Goal: Transaction & Acquisition: Purchase product/service

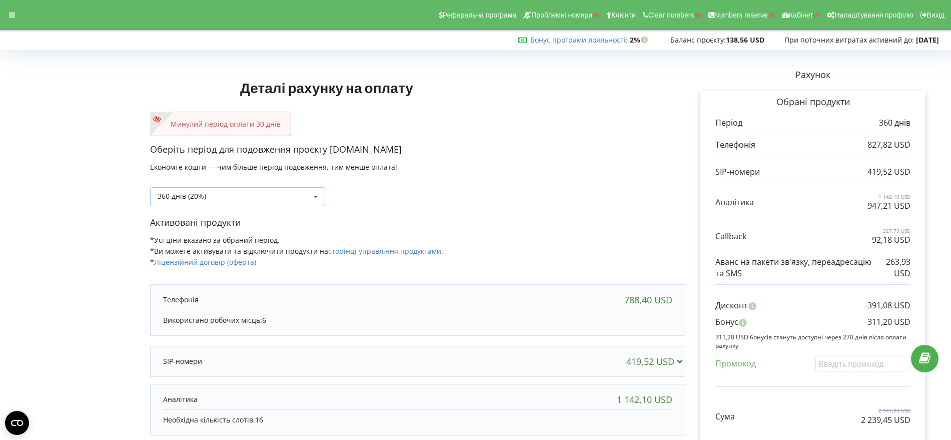
click at [317, 193] on icon at bounding box center [315, 197] width 15 height 19
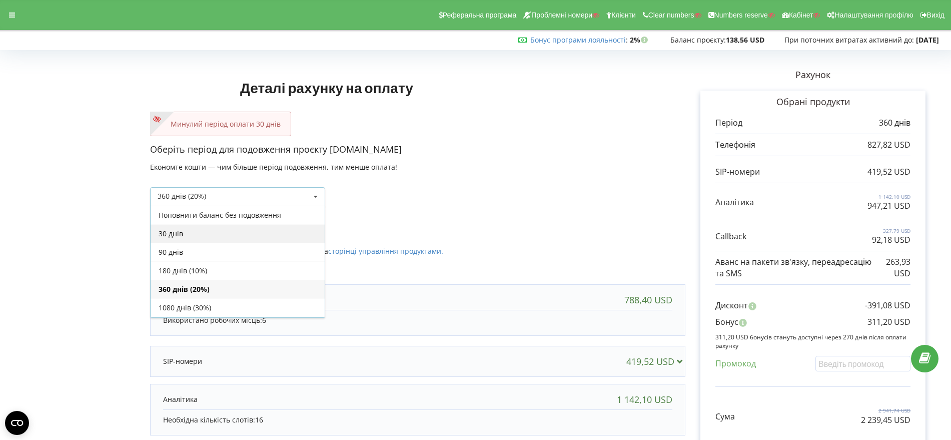
click at [266, 237] on div "30 днів" at bounding box center [238, 233] width 174 height 19
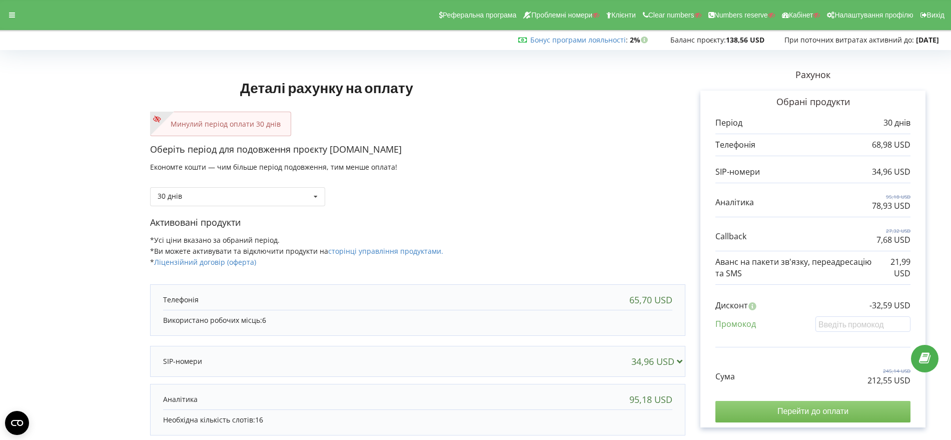
click at [813, 411] on input "Перейти до оплати" at bounding box center [813, 411] width 195 height 21
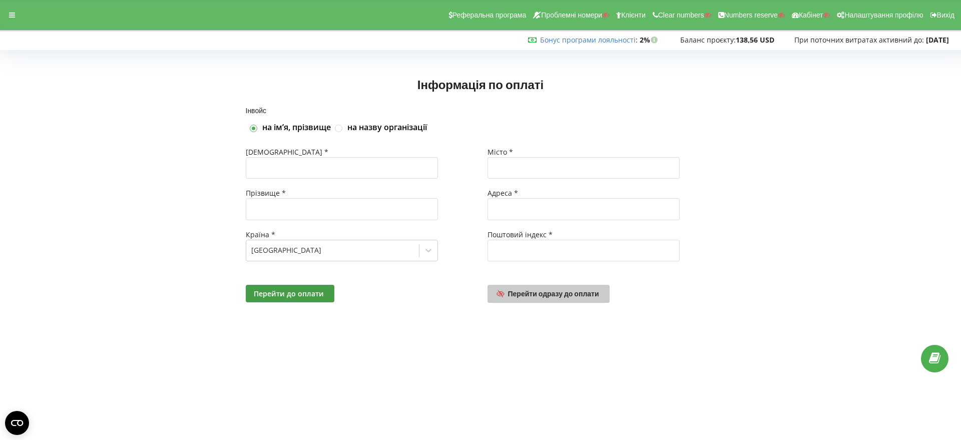
click at [572, 293] on span "Перейти одразу до оплати" at bounding box center [553, 293] width 91 height 9
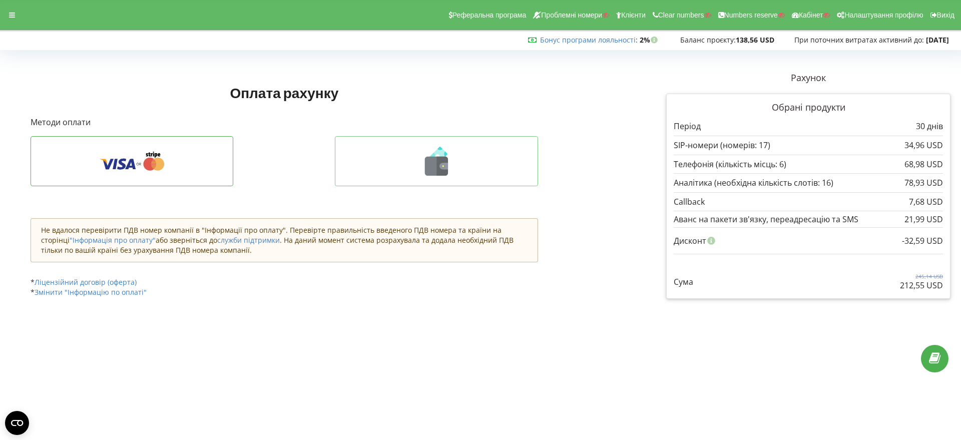
click at [438, 167] on icon at bounding box center [443, 166] width 12 height 19
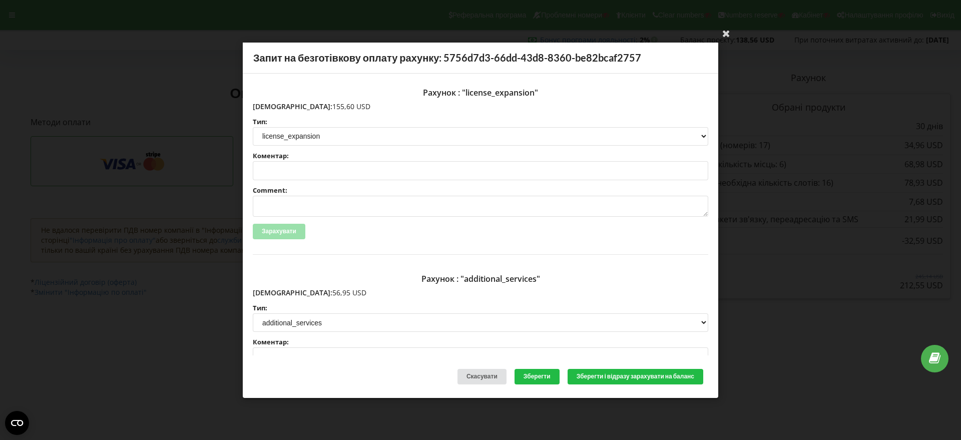
drag, startPoint x: 326, startPoint y: 108, endPoint x: 314, endPoint y: 111, distance: 12.5
click at [274, 108] on p "Сума: 155,60 USD" at bounding box center [480, 106] width 455 height 10
copy p "155,60 USD"
drag, startPoint x: 320, startPoint y: 293, endPoint x: 285, endPoint y: 294, distance: 34.6
click at [273, 293] on p "Сума: 56,95 USD" at bounding box center [480, 293] width 455 height 10
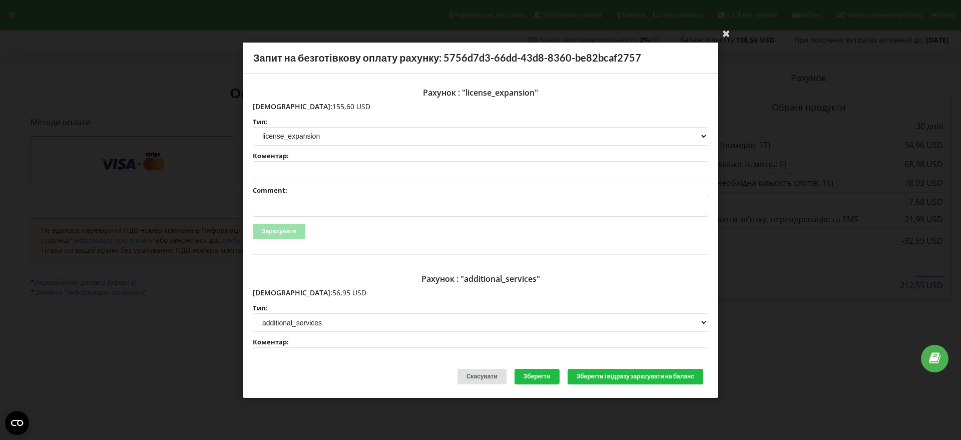
copy p "56,95 USD"
click at [728, 32] on icon at bounding box center [726, 33] width 16 height 16
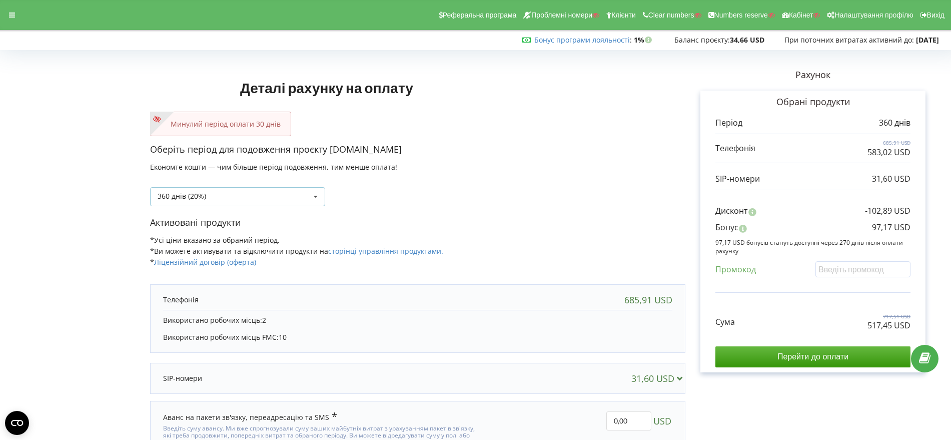
click at [316, 195] on icon at bounding box center [315, 197] width 15 height 19
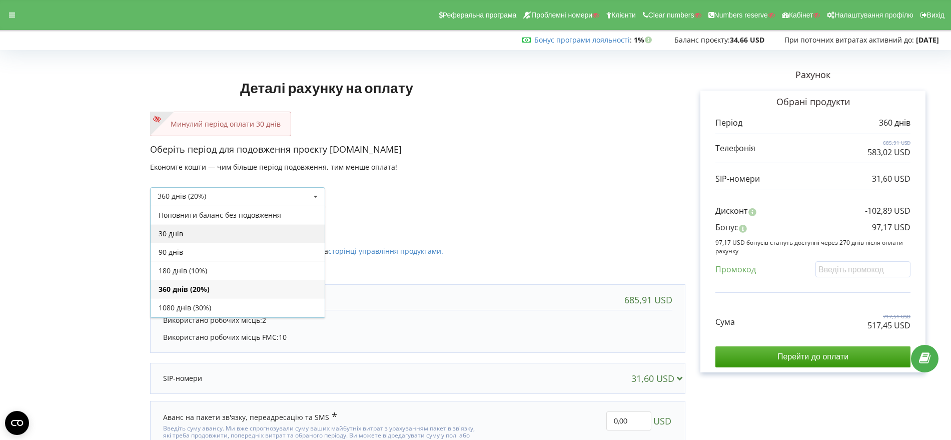
click at [292, 236] on div "30 днів" at bounding box center [238, 233] width 174 height 19
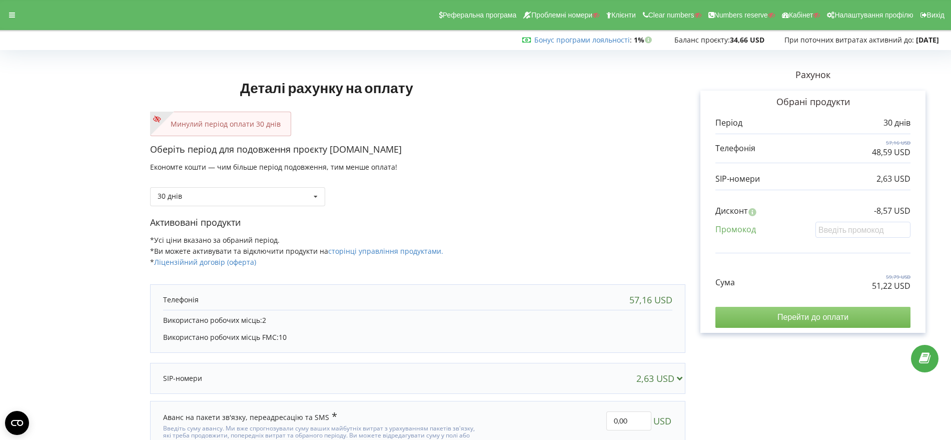
click at [820, 322] on input "Перейти до оплати" at bounding box center [813, 317] width 195 height 21
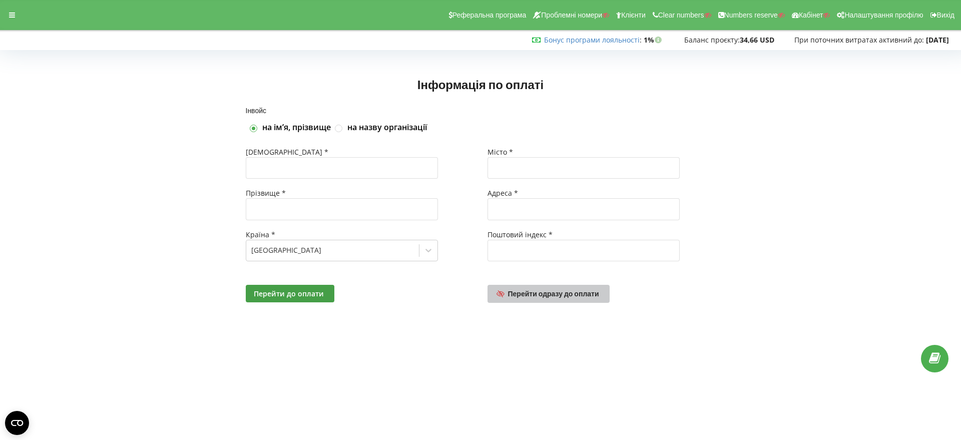
click at [560, 293] on span "Перейти одразу до оплати" at bounding box center [553, 293] width 91 height 9
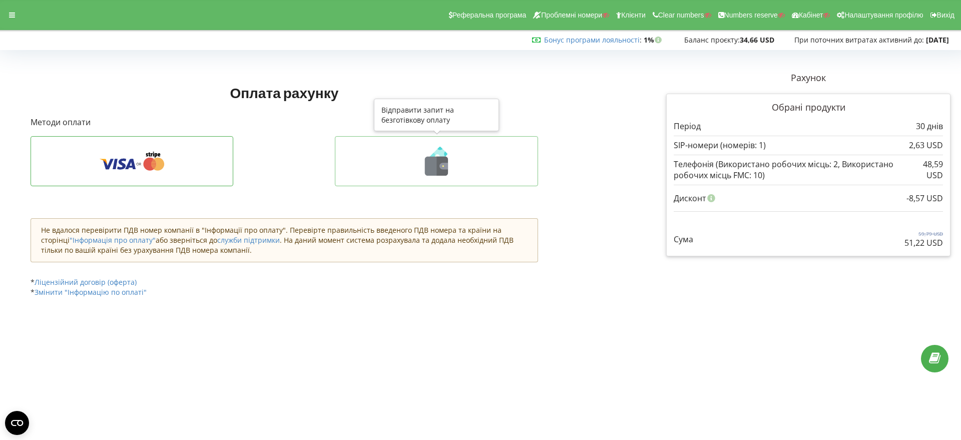
click at [450, 165] on icon at bounding box center [436, 161] width 182 height 29
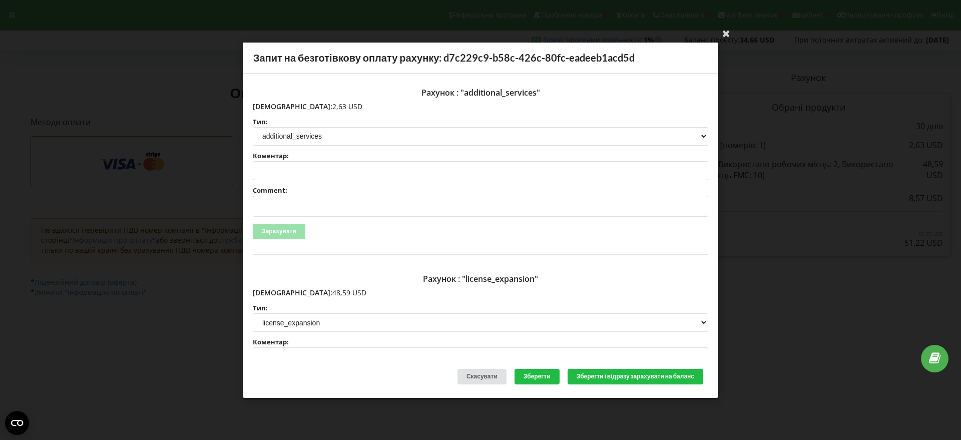
drag, startPoint x: 322, startPoint y: 104, endPoint x: 274, endPoint y: 106, distance: 47.6
click at [274, 106] on p "Сума: 2,63 USD" at bounding box center [480, 106] width 455 height 10
copy p "2,63 USD"
drag, startPoint x: 320, startPoint y: 292, endPoint x: 273, endPoint y: 292, distance: 47.0
click at [273, 292] on p "Сума: 48,59 USD" at bounding box center [480, 293] width 455 height 10
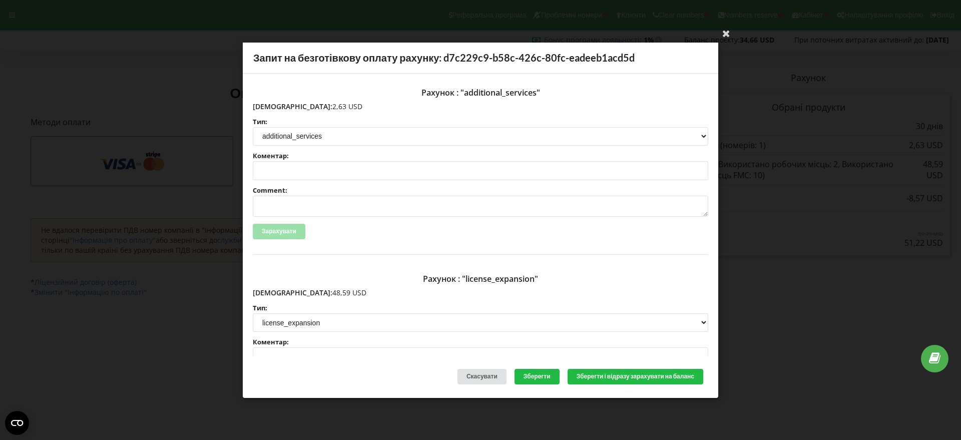
copy p "48,59 USD"
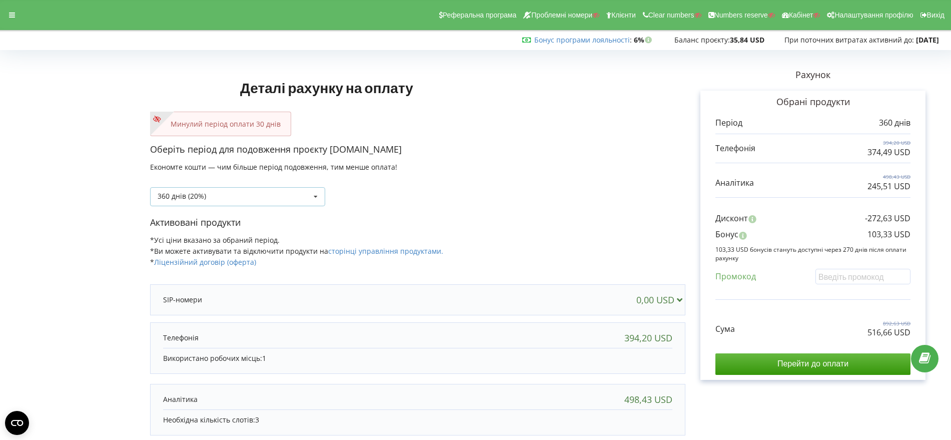
click at [317, 192] on icon at bounding box center [315, 197] width 15 height 19
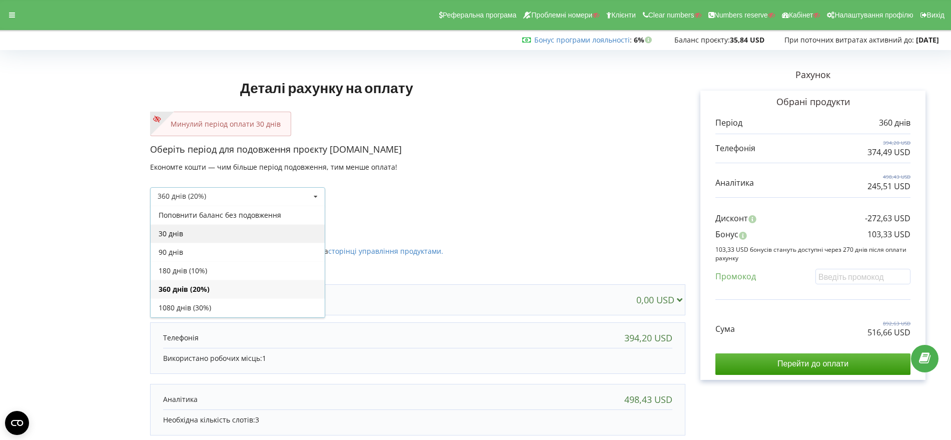
click at [297, 232] on div "30 днів" at bounding box center [238, 233] width 174 height 19
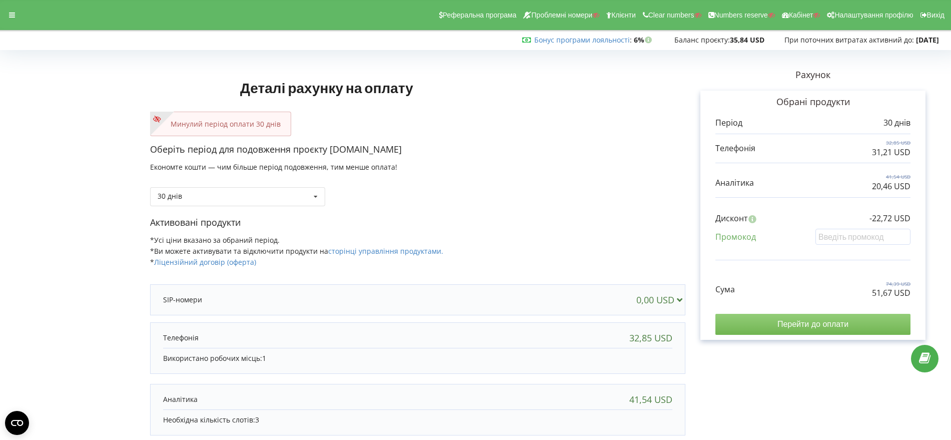
click at [810, 320] on input "Перейти до оплати" at bounding box center [813, 324] width 195 height 21
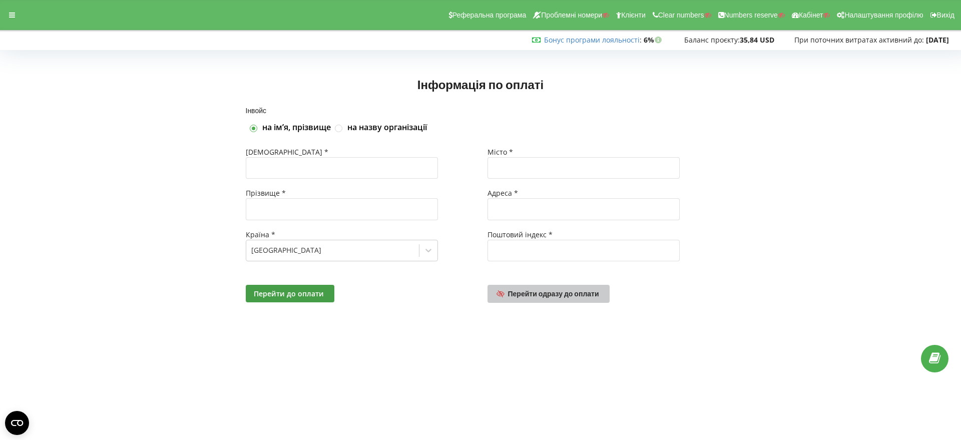
click at [566, 292] on span "Перейти одразу до оплати" at bounding box center [553, 293] width 91 height 9
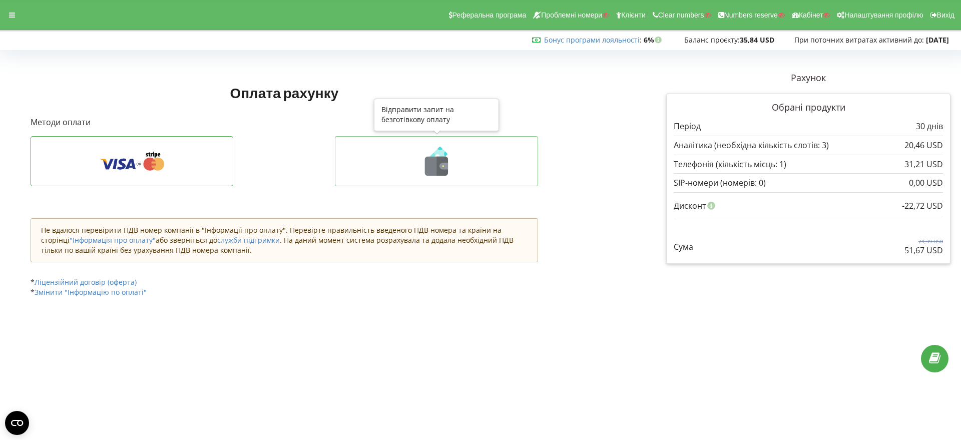
click at [445, 169] on icon at bounding box center [443, 166] width 9 height 7
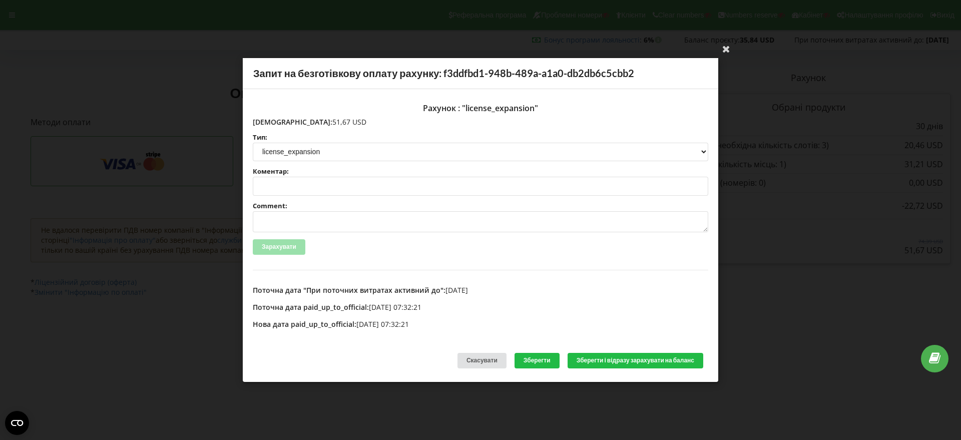
drag, startPoint x: 322, startPoint y: 124, endPoint x: 274, endPoint y: 119, distance: 48.3
click at [274, 119] on p "Сума: 51,67 USD" at bounding box center [480, 122] width 455 height 10
copy p "51,67 USD"
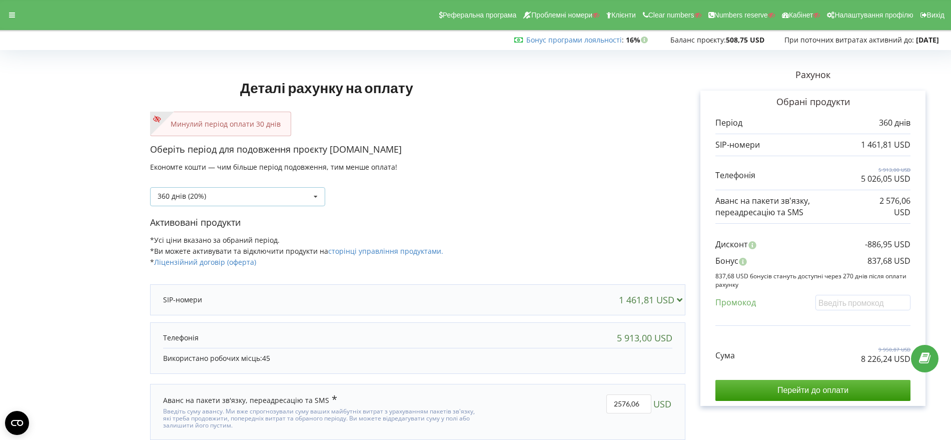
click at [316, 195] on icon at bounding box center [315, 197] width 15 height 19
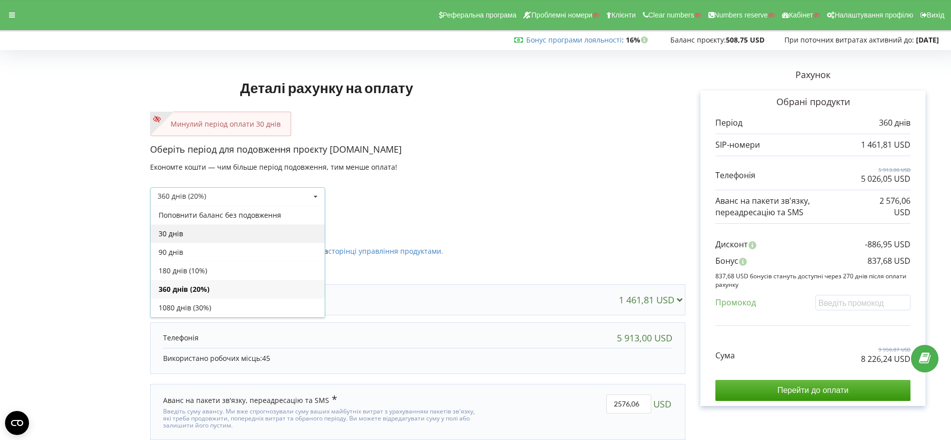
click at [262, 232] on div "30 днів" at bounding box center [238, 233] width 174 height 19
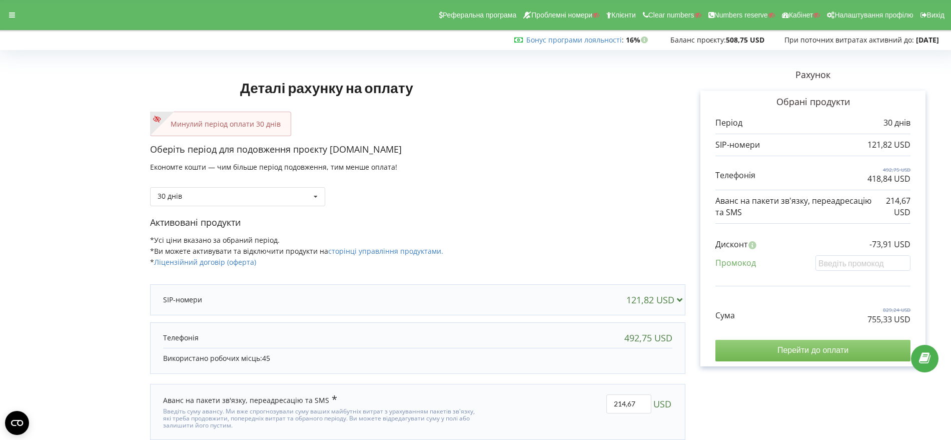
click at [800, 347] on input "Перейти до оплати" at bounding box center [813, 350] width 195 height 21
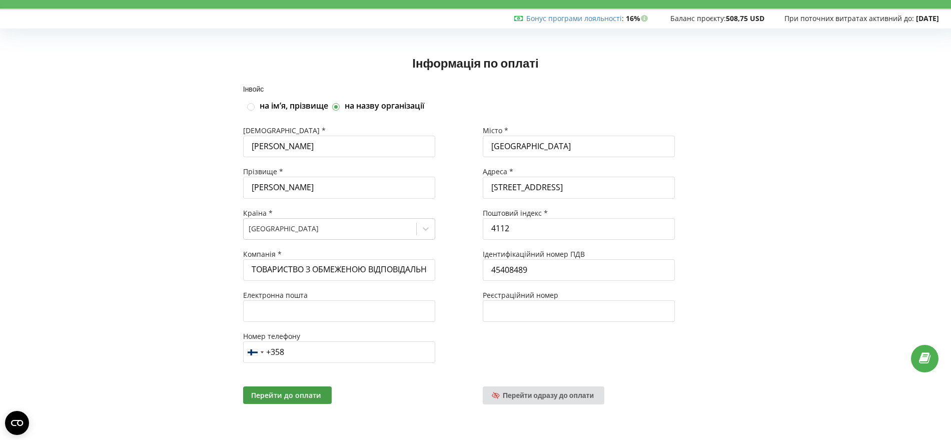
scroll to position [1, 0]
drag, startPoint x: 566, startPoint y: 396, endPoint x: 658, endPoint y: 372, distance: 95.7
click at [567, 396] on span "Перейти одразу до оплати" at bounding box center [548, 395] width 91 height 9
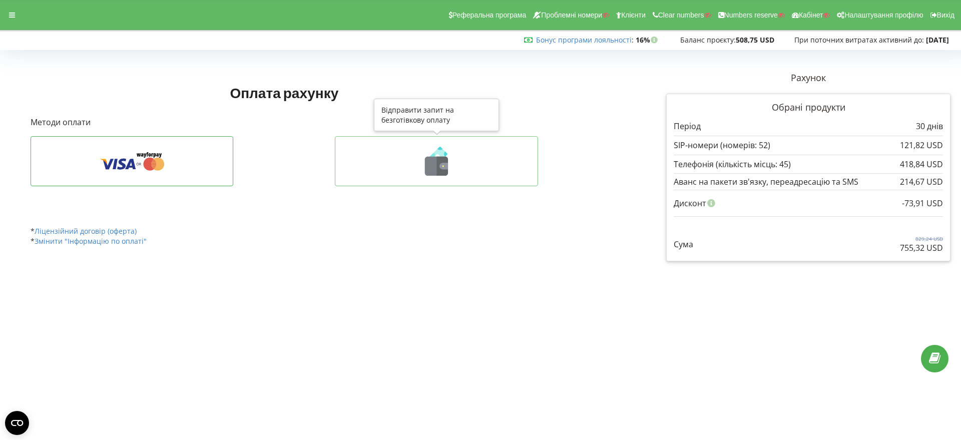
click at [425, 165] on icon at bounding box center [436, 166] width 23 height 19
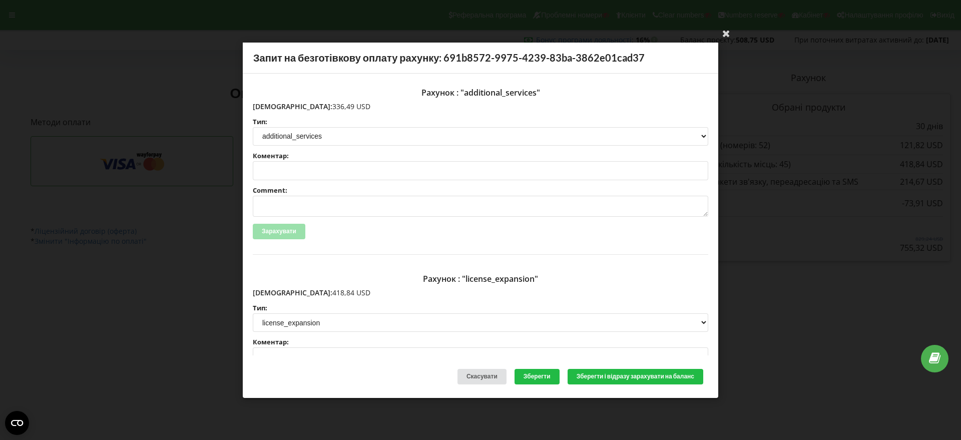
drag, startPoint x: 327, startPoint y: 105, endPoint x: 274, endPoint y: 106, distance: 53.6
click at [274, 106] on p "[DEMOGRAPHIC_DATA]: 336,49 USD" at bounding box center [480, 106] width 455 height 10
copy p "336,49 USD"
drag, startPoint x: 315, startPoint y: 292, endPoint x: 273, endPoint y: 294, distance: 42.1
click at [273, 294] on p "[DEMOGRAPHIC_DATA]: 418,84 USD" at bounding box center [480, 293] width 455 height 10
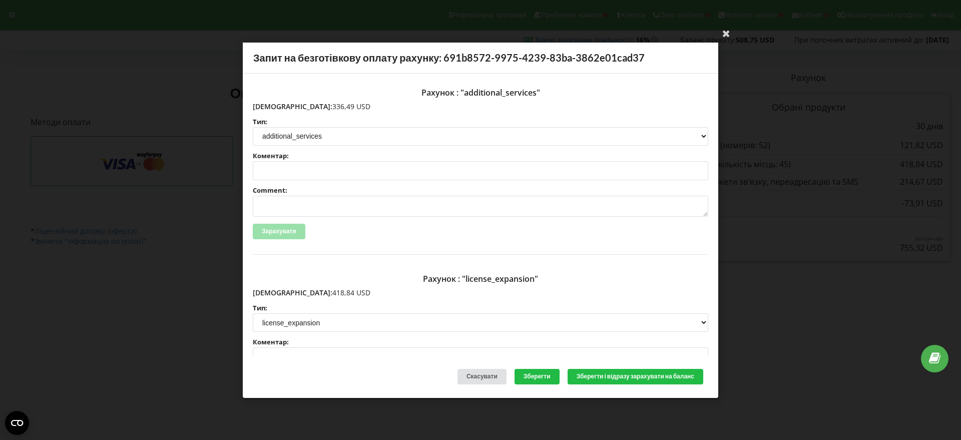
copy p "418,84 USD"
